Goal: Task Accomplishment & Management: Use online tool/utility

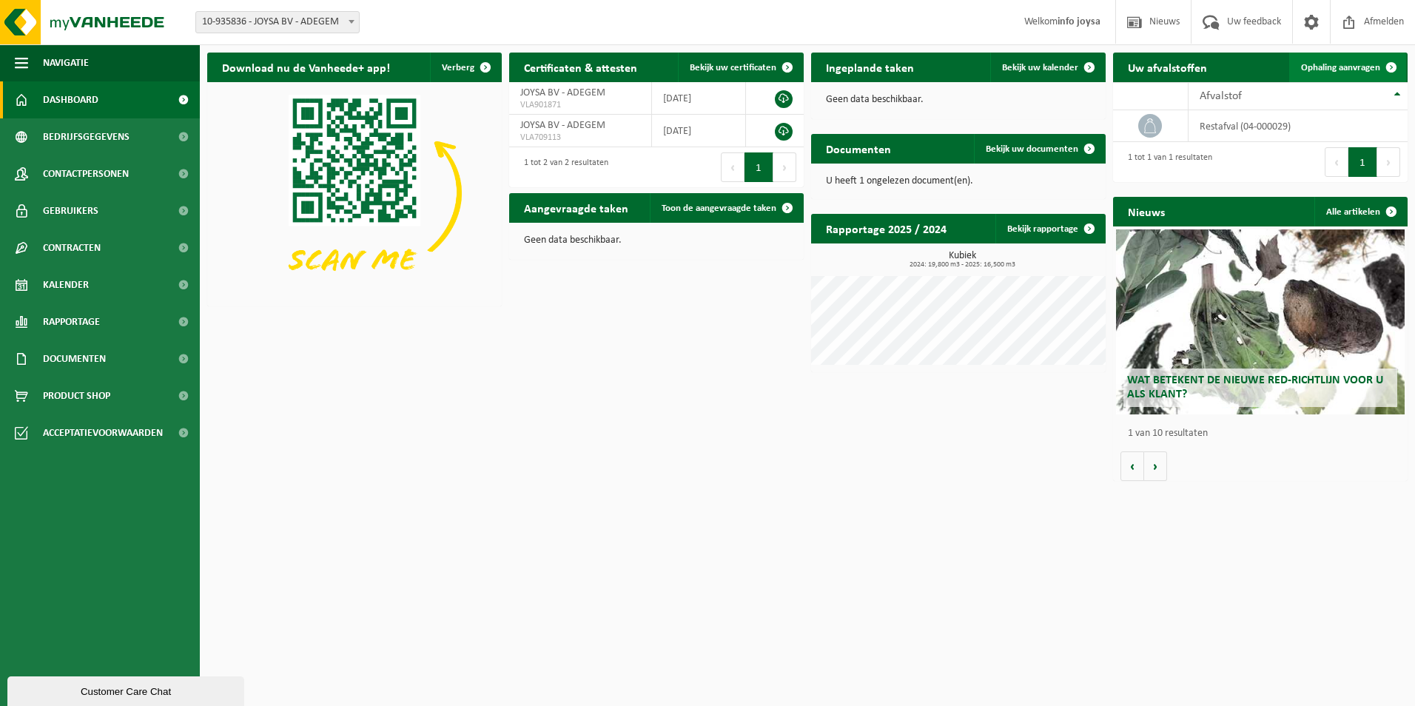
click at [1363, 64] on span "Ophaling aanvragen" at bounding box center [1340, 68] width 79 height 10
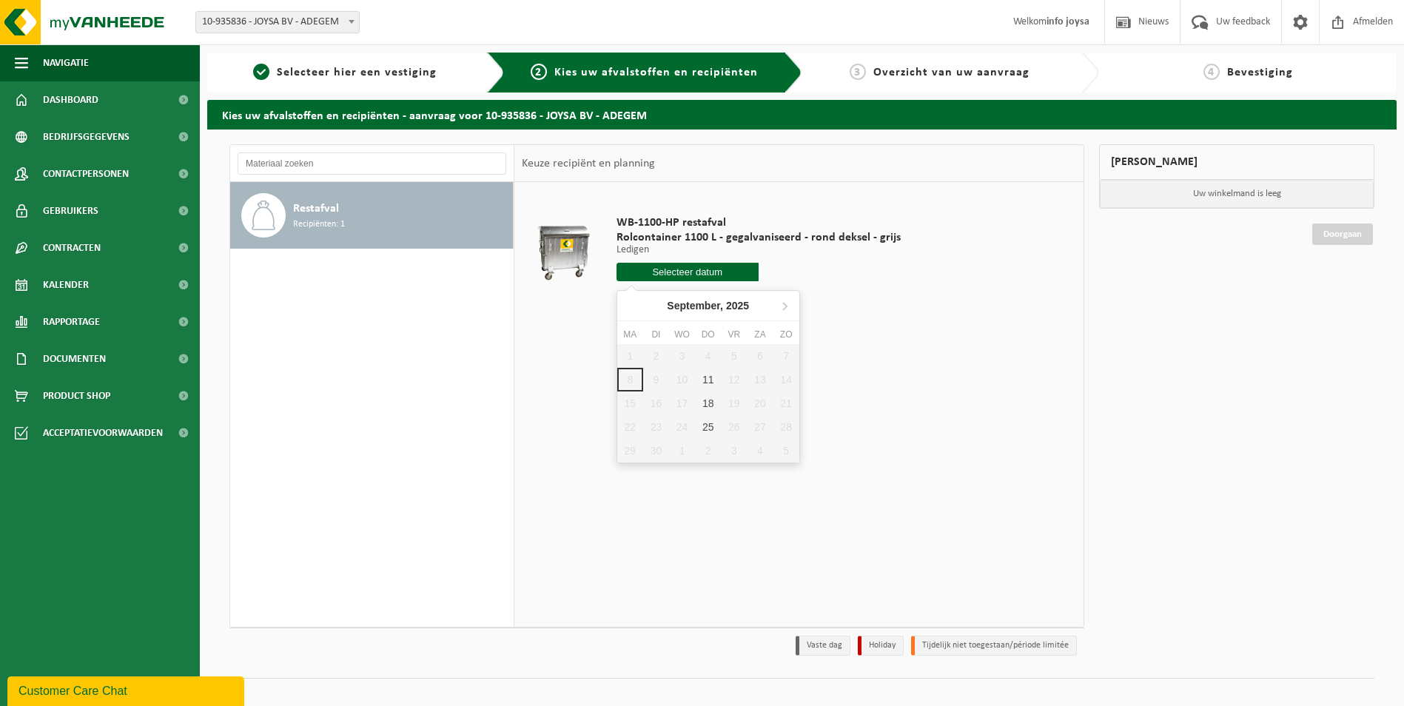
click at [667, 277] on input "text" at bounding box center [688, 272] width 142 height 19
click at [711, 377] on div "11" at bounding box center [708, 380] width 26 height 24
type input "Van [DATE]"
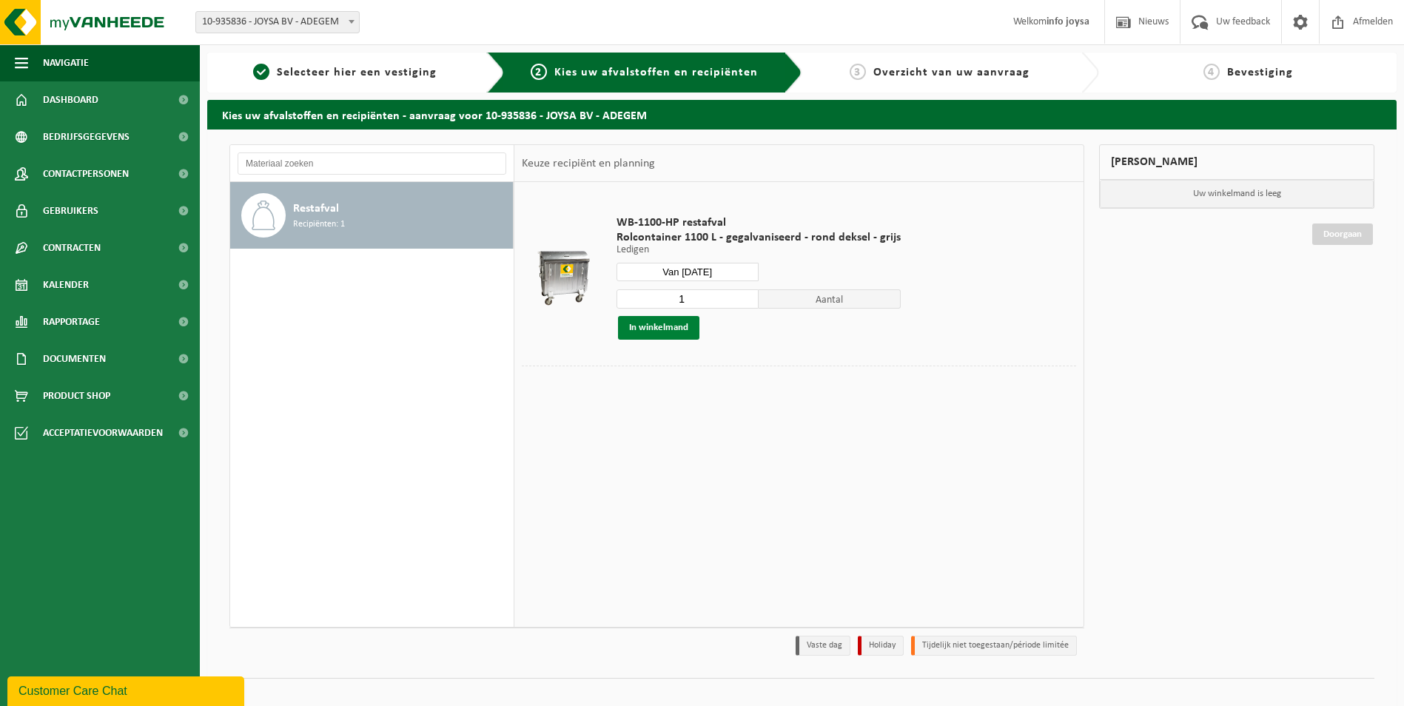
click at [673, 330] on button "In winkelmand" at bounding box center [658, 328] width 81 height 24
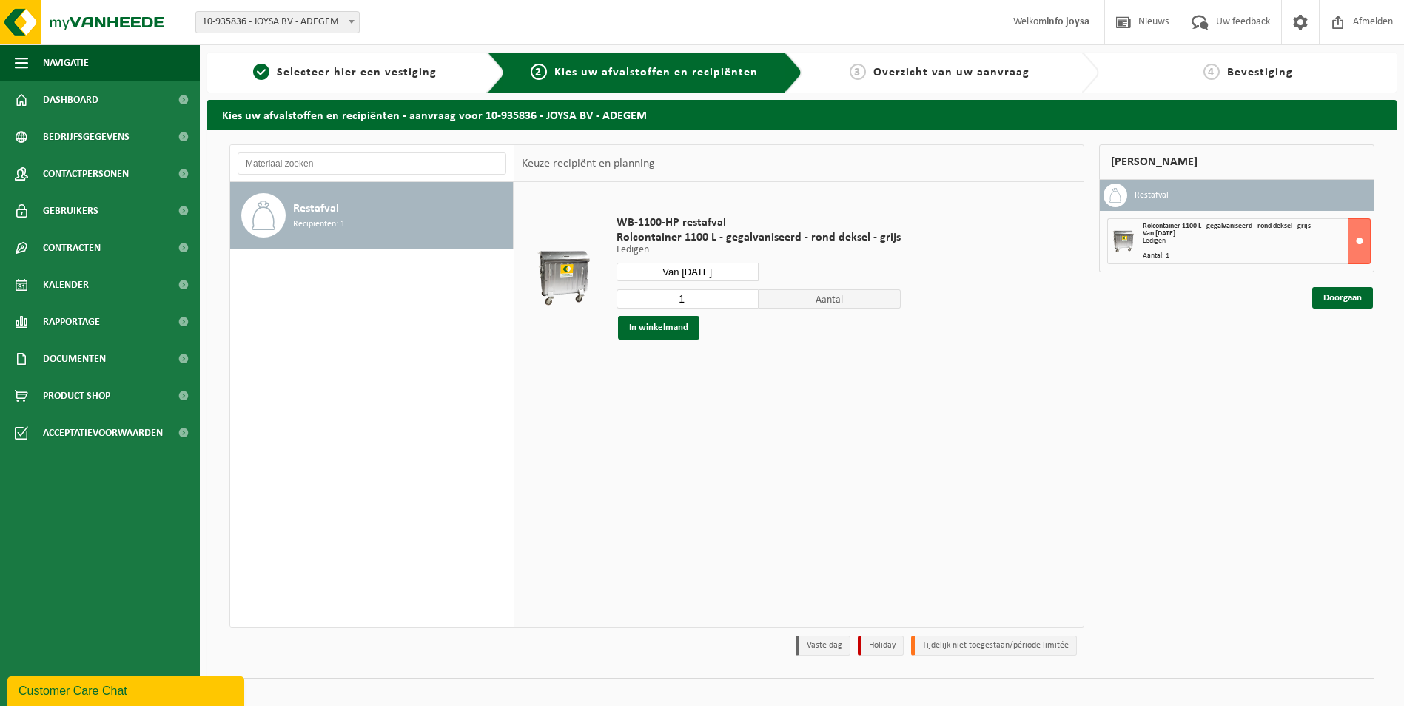
click at [1197, 249] on div "Rolcontainer 1100 L - gegalvaniseerd - rond deksel - grijs Van [DATE] Ledigen A…" at bounding box center [1256, 241] width 227 height 37
click at [1335, 300] on link "Doorgaan" at bounding box center [1342, 297] width 61 height 21
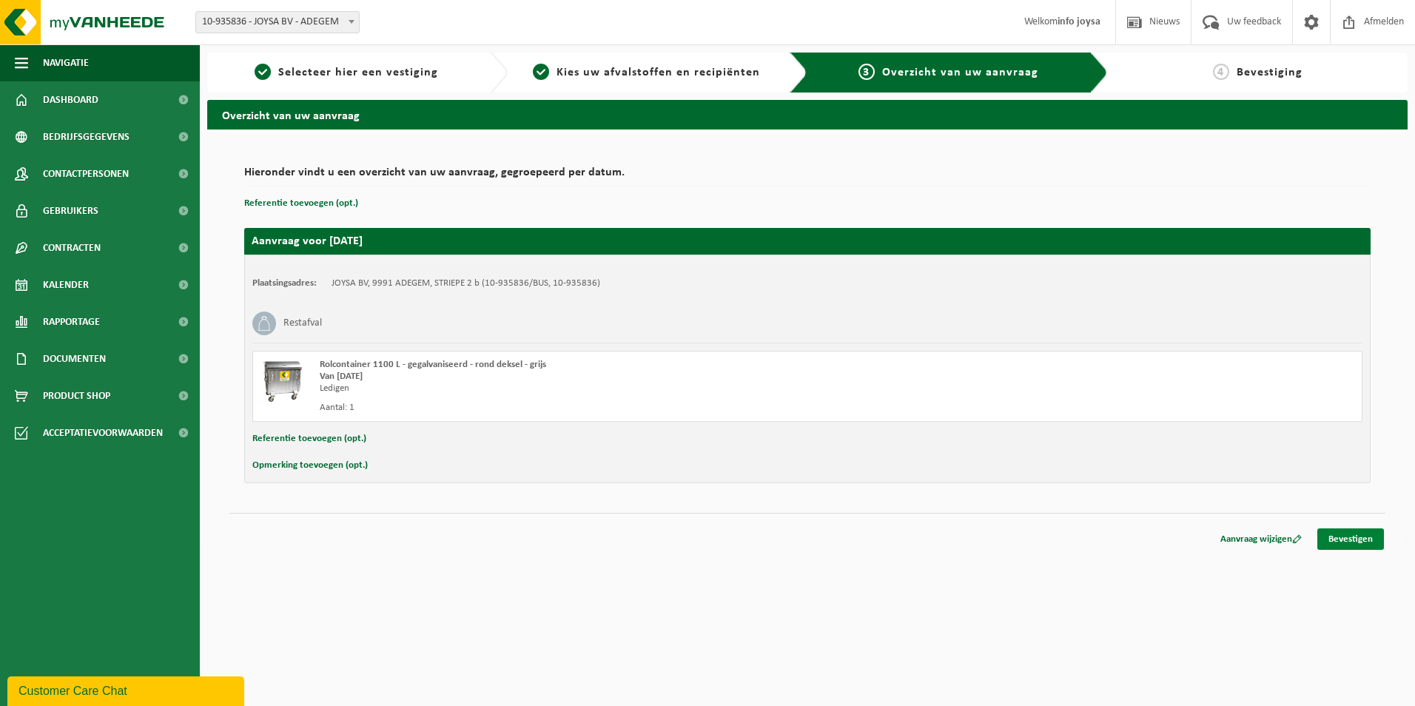
click at [1340, 537] on link "Bevestigen" at bounding box center [1350, 538] width 67 height 21
